Goal: Information Seeking & Learning: Learn about a topic

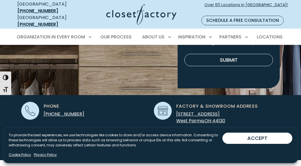
scroll to position [132, 0]
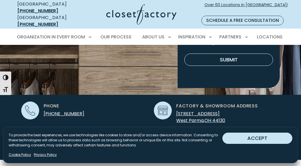
click at [252, 137] on button "ACCEPT" at bounding box center [258, 137] width 70 height 11
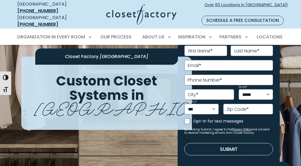
scroll to position [0, 0]
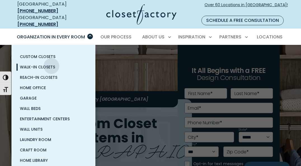
click at [52, 64] on span "Walk-In Closets" at bounding box center [37, 67] width 35 height 6
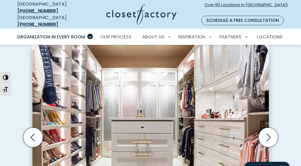
scroll to position [218, 0]
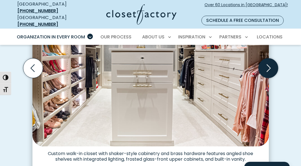
click at [268, 61] on icon "Next slide" at bounding box center [268, 68] width 20 height 20
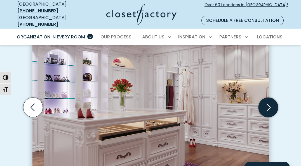
scroll to position [179, 0]
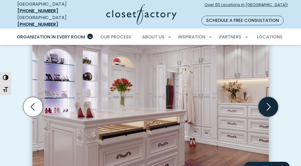
click at [270, 103] on icon "Next slide" at bounding box center [269, 107] width 4 height 8
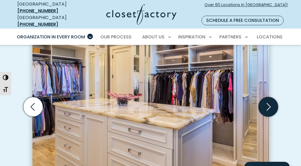
click at [270, 103] on icon "Next slide" at bounding box center [269, 107] width 4 height 8
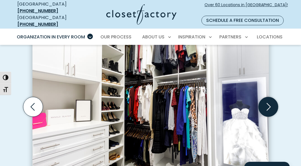
click at [270, 103] on icon "Next slide" at bounding box center [269, 107] width 4 height 8
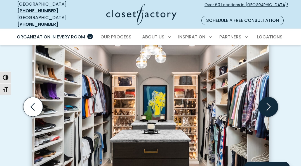
click at [270, 103] on icon "Next slide" at bounding box center [269, 107] width 4 height 8
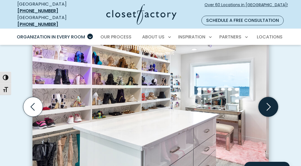
click at [271, 101] on icon "Next slide" at bounding box center [268, 107] width 20 height 20
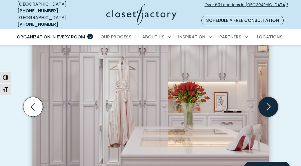
click at [268, 100] on icon "Next slide" at bounding box center [268, 107] width 20 height 20
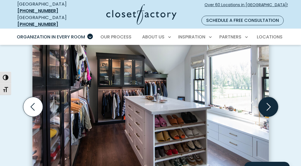
click at [268, 100] on icon "Next slide" at bounding box center [268, 107] width 20 height 20
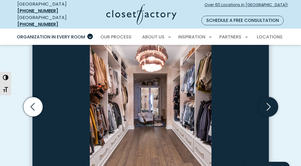
click at [268, 100] on icon "Next slide" at bounding box center [268, 107] width 20 height 20
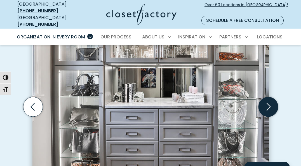
click at [268, 100] on icon "Next slide" at bounding box center [268, 107] width 20 height 20
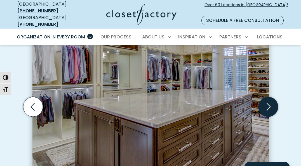
click at [268, 100] on icon "Next slide" at bounding box center [268, 107] width 20 height 20
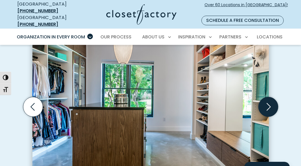
click at [268, 100] on icon "Next slide" at bounding box center [268, 107] width 20 height 20
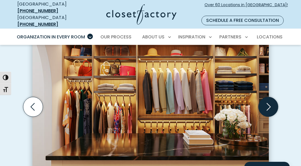
click at [268, 100] on icon "Next slide" at bounding box center [268, 107] width 20 height 20
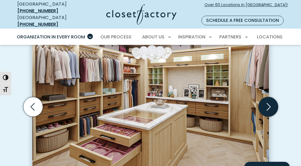
click at [269, 100] on icon "Next slide" at bounding box center [268, 107] width 20 height 20
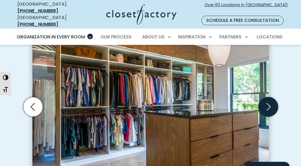
click at [269, 100] on icon "Next slide" at bounding box center [268, 107] width 20 height 20
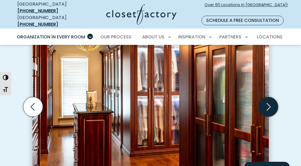
click at [269, 100] on icon "Next slide" at bounding box center [268, 107] width 20 height 20
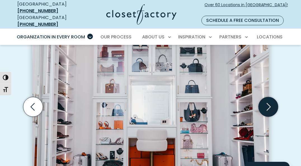
click at [269, 100] on icon "Next slide" at bounding box center [268, 107] width 20 height 20
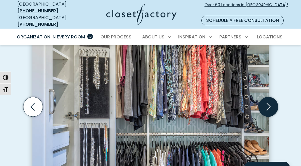
click at [269, 100] on icon "Next slide" at bounding box center [268, 107] width 20 height 20
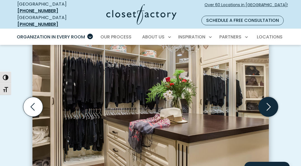
click at [269, 100] on icon "Next slide" at bounding box center [268, 107] width 20 height 20
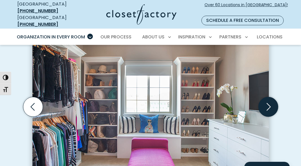
click at [269, 100] on icon "Next slide" at bounding box center [268, 107] width 20 height 20
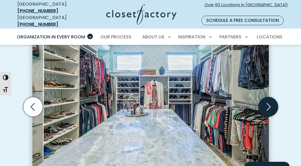
click at [273, 105] on icon "Next slide" at bounding box center [268, 107] width 20 height 20
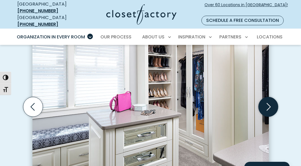
click at [273, 105] on icon "Next slide" at bounding box center [268, 107] width 20 height 20
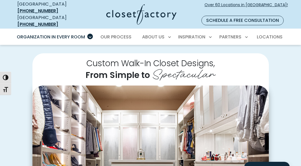
scroll to position [105, 0]
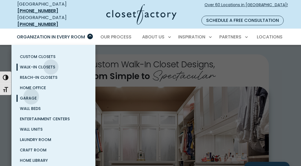
click at [32, 95] on span "Garage" at bounding box center [28, 98] width 17 height 6
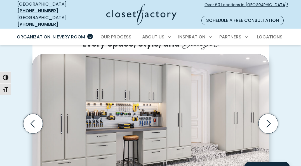
scroll to position [138, 0]
click at [266, 120] on icon "Next slide" at bounding box center [268, 124] width 20 height 20
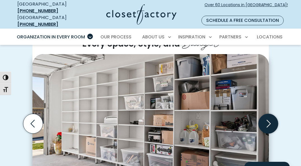
click at [266, 120] on icon "Next slide" at bounding box center [268, 124] width 20 height 20
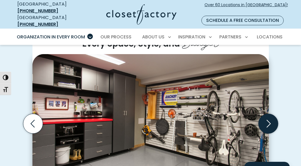
click at [266, 120] on icon "Next slide" at bounding box center [268, 124] width 20 height 20
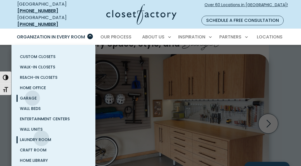
click at [42, 137] on span "Laundry Room" at bounding box center [35, 140] width 31 height 6
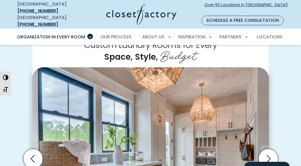
scroll to position [153, 0]
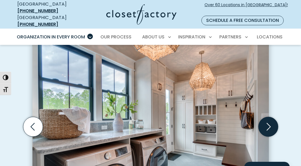
click at [272, 121] on icon "Next slide" at bounding box center [268, 127] width 20 height 20
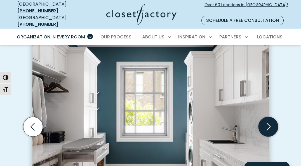
click at [272, 121] on icon "Next slide" at bounding box center [268, 127] width 20 height 20
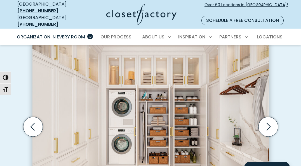
scroll to position [0, 0]
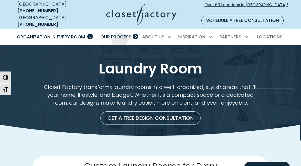
click at [120, 34] on link "Our Process" at bounding box center [116, 37] width 42 height 16
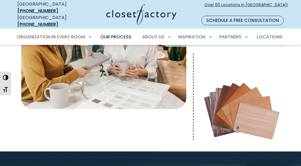
scroll to position [225, 0]
